Goal: Use online tool/utility

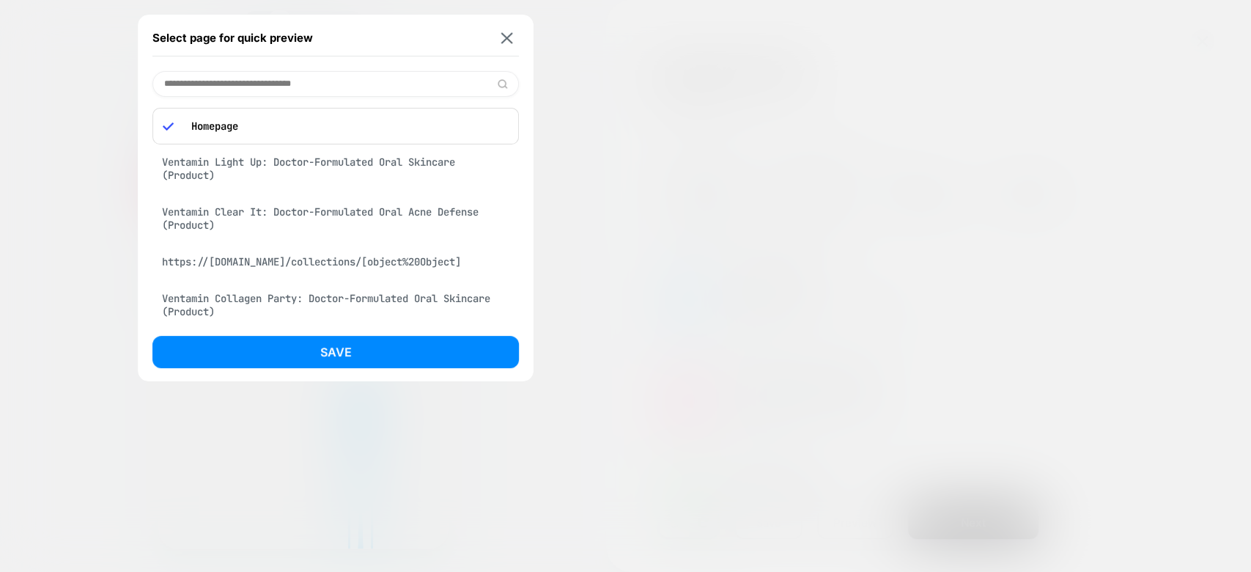
click at [418, 166] on div "Ventamin Light Up: Doctor-Formulated Oral Skincare (Product)" at bounding box center [335, 168] width 366 height 41
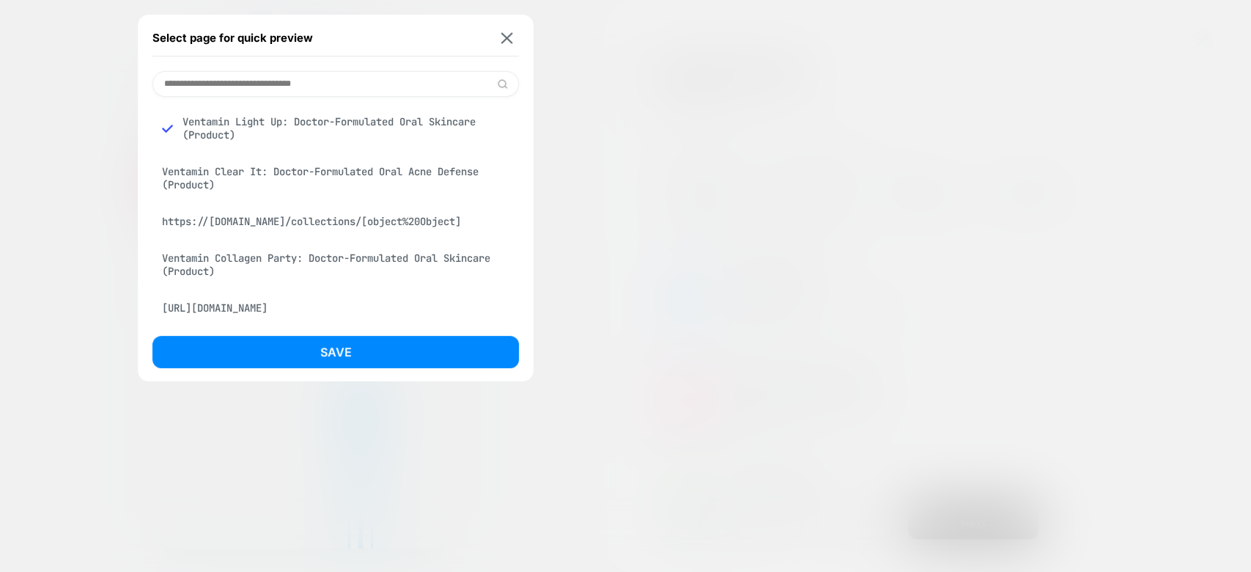
click at [417, 185] on div "Ventamin Clear It: Doctor-Formulated Oral Acne Defense (Product)" at bounding box center [335, 178] width 366 height 41
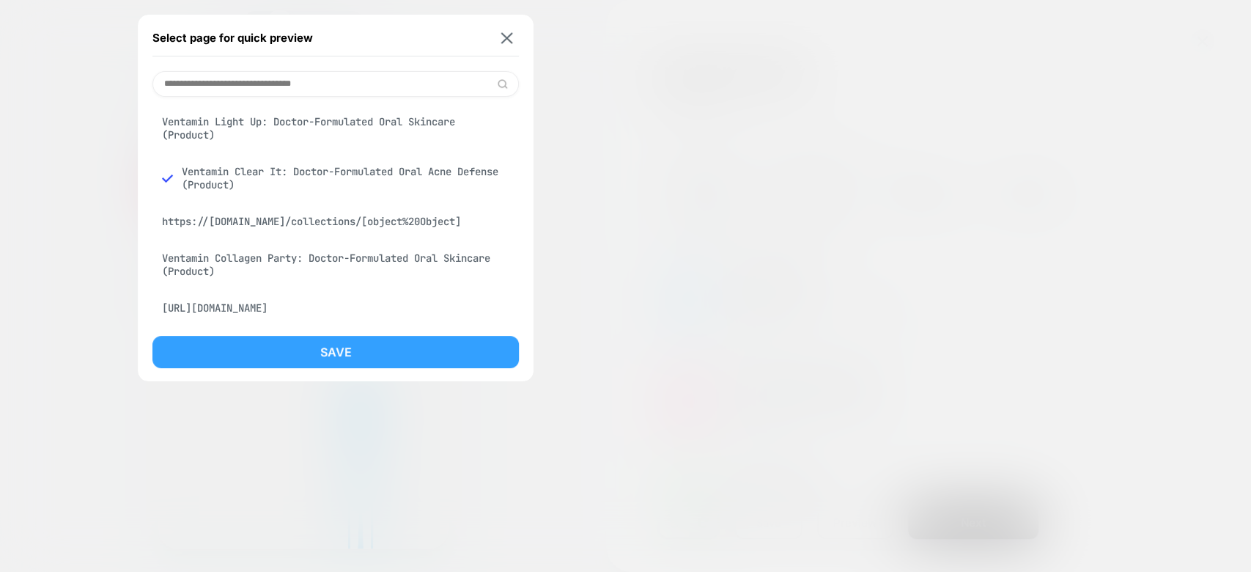
drag, startPoint x: 412, startPoint y: 324, endPoint x: 422, endPoint y: 344, distance: 22.9
click at [422, 344] on div "Select page for quick preview Ventamin Light Up: Doctor-Formulated Oral Skincar…" at bounding box center [336, 198] width 396 height 366
click at [422, 344] on button "Save" at bounding box center [335, 352] width 366 height 32
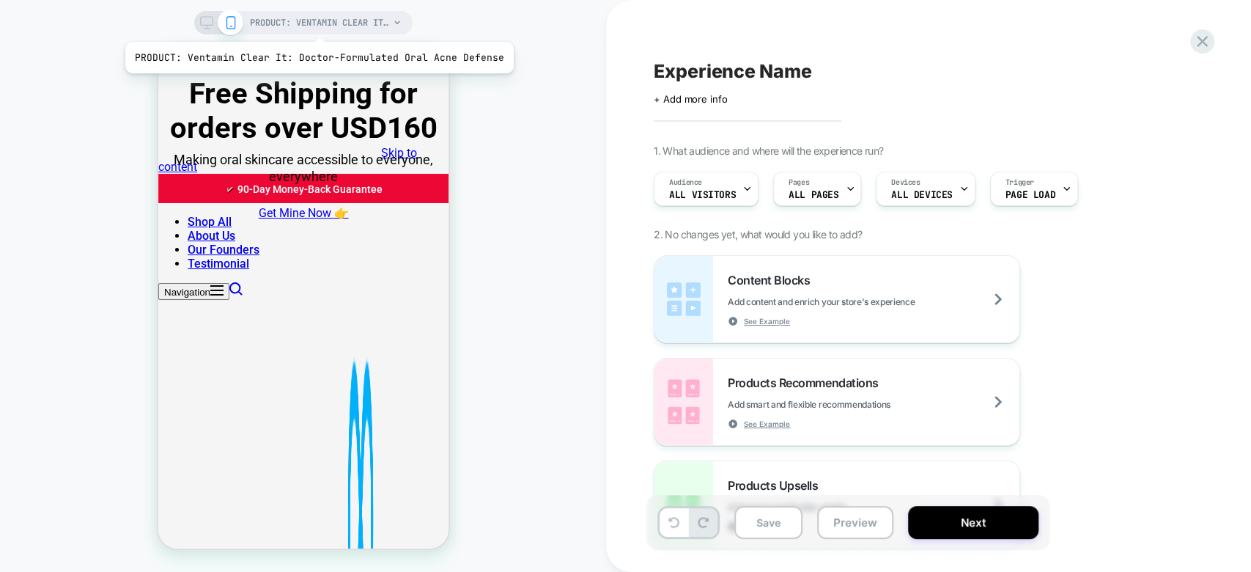
click at [315, 23] on span "PRODUCT: Ventamin Clear It: Doctor-Formulated Oral Acne Defense" at bounding box center [319, 22] width 139 height 23
